Goal: Book appointment/travel/reservation: Register for event/course

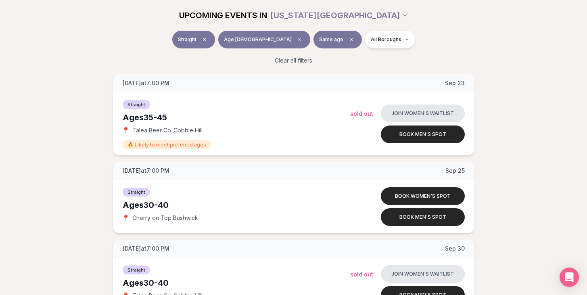
scroll to position [559, 0]
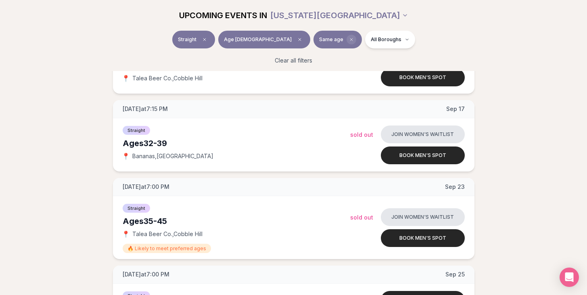
click at [349, 39] on icon "Clear preference" at bounding box center [351, 39] width 5 height 5
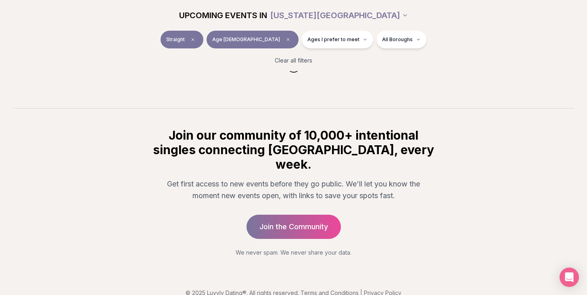
scroll to position [559, 0]
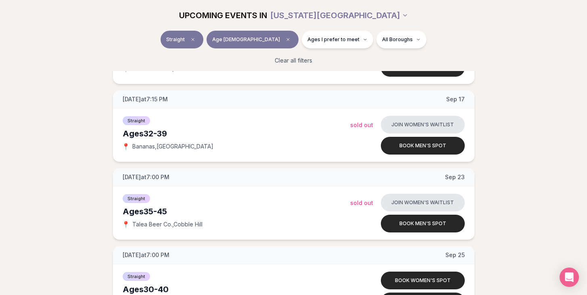
click at [327, 39] on span "Ages I prefer to meet" at bounding box center [334, 39] width 52 height 6
click at [322, 69] on span "Around my age" at bounding box center [308, 71] width 41 height 8
click at [283, 69] on button "Around my age" at bounding box center [280, 70] width 6 height 6
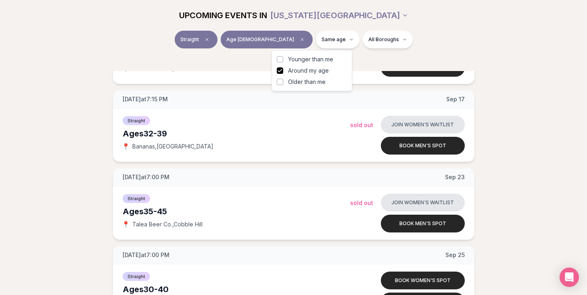
click at [322, 81] on span "Older than me" at bounding box center [307, 82] width 38 height 8
click at [283, 81] on button "Older than me" at bounding box center [280, 82] width 6 height 6
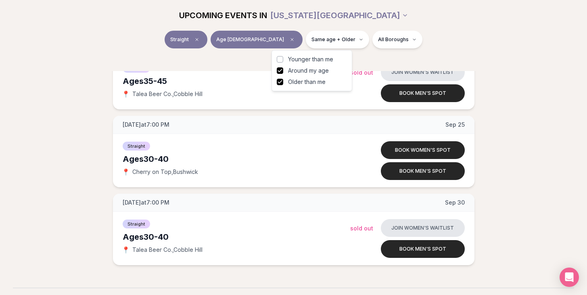
scroll to position [721, 0]
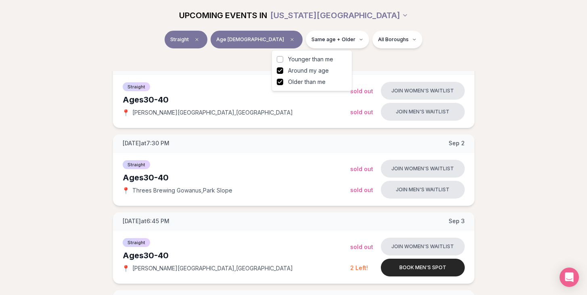
click at [390, 47] on div "All Boroughs" at bounding box center [398, 40] width 50 height 18
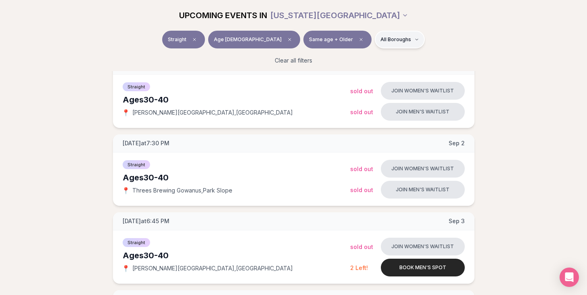
scroll to position [721, 0]
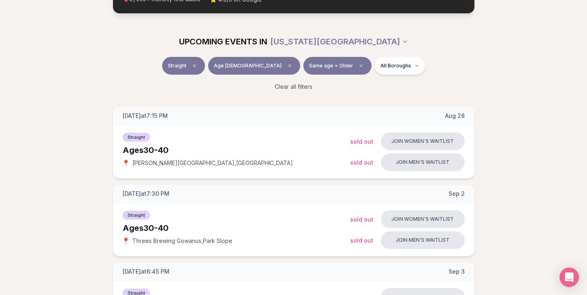
scroll to position [90, 0]
